Goal: Navigation & Orientation: Find specific page/section

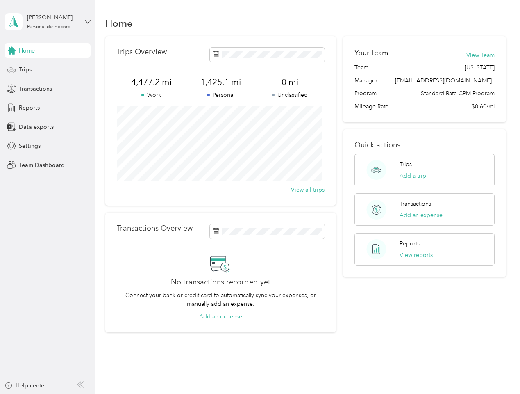
click at [260, 197] on div "Trips Overview 4,477.2 mi Work 1,425.1 mi Personal 0 mi Unclassified View all t…" at bounding box center [220, 120] width 231 height 169
click at [48, 22] on div "[PERSON_NAME]" at bounding box center [52, 17] width 51 height 9
click at [48, 50] on div "You’re signed in as [EMAIL_ADDRESS][DOMAIN_NAME] Team dashboard Personal dashbo…" at bounding box center [91, 72] width 173 height 84
click at [11, 50] on div "You’re signed in as [EMAIL_ADDRESS][DOMAIN_NAME] Team dashboard Personal dashbo…" at bounding box center [91, 72] width 173 height 84
click at [48, 70] on div "Trips" at bounding box center [48, 69] width 86 height 15
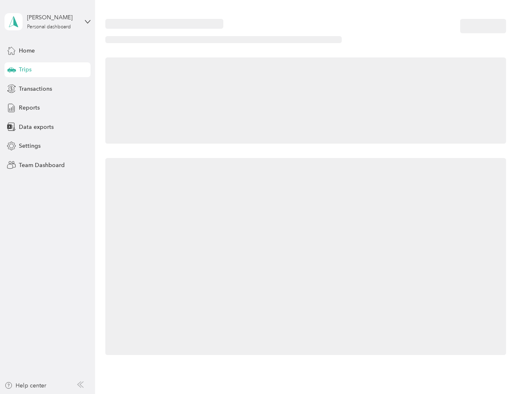
click at [11, 70] on icon at bounding box center [11, 69] width 9 height 4
click at [48, 89] on span "Transactions" at bounding box center [35, 88] width 33 height 9
